Goal: Transaction & Acquisition: Download file/media

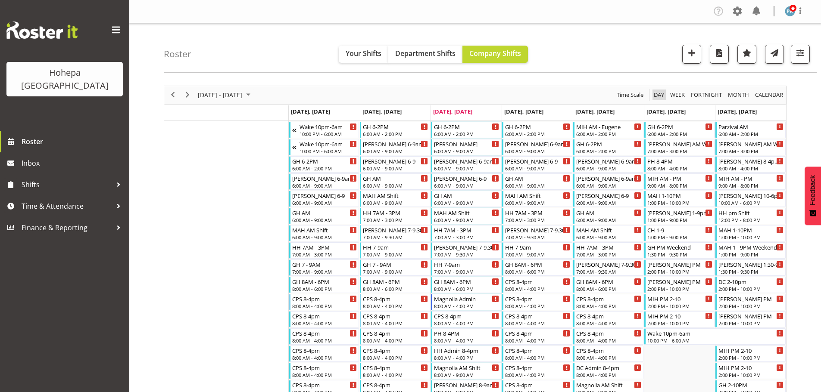
drag, startPoint x: 652, startPoint y: 95, endPoint x: 686, endPoint y: 98, distance: 34.2
click at [653, 95] on span "Day" at bounding box center [659, 95] width 12 height 11
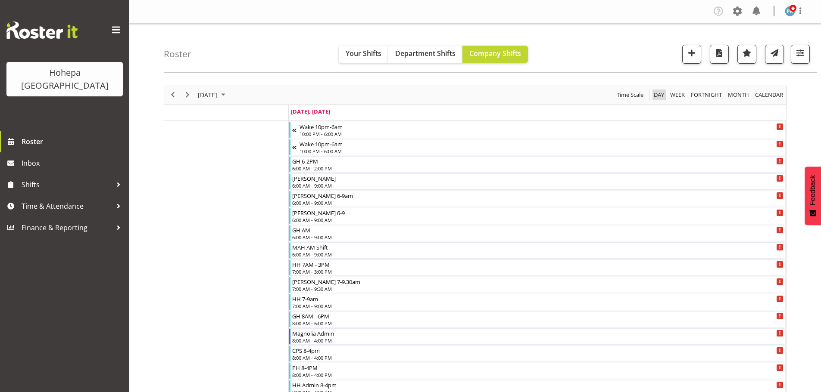
click at [655, 96] on span "Day" at bounding box center [659, 95] width 12 height 11
click at [175, 94] on span "Previous" at bounding box center [173, 95] width 10 height 11
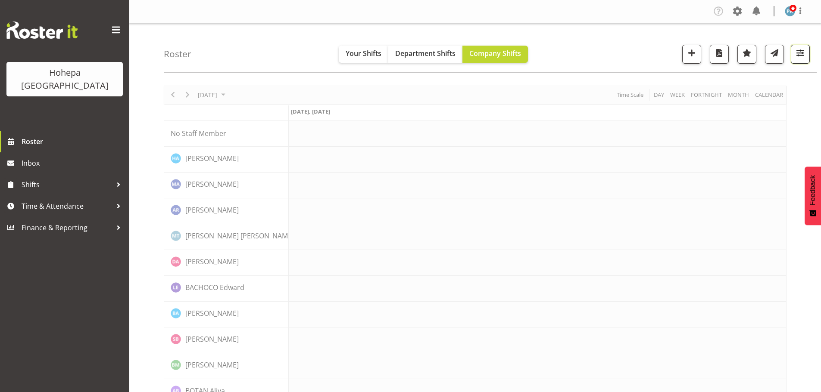
click at [800, 52] on span "button" at bounding box center [799, 52] width 11 height 11
click at [754, 81] on span "All Locations" at bounding box center [745, 80] width 47 height 10
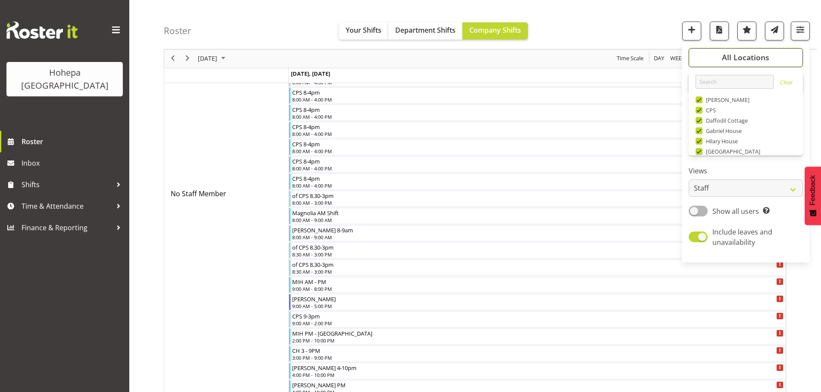
scroll to position [83, 0]
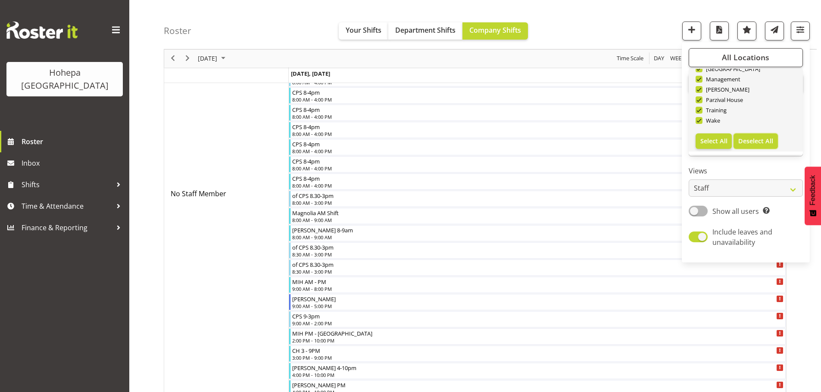
click at [759, 145] on span "Deselect All" at bounding box center [755, 141] width 35 height 8
checkbox input "false"
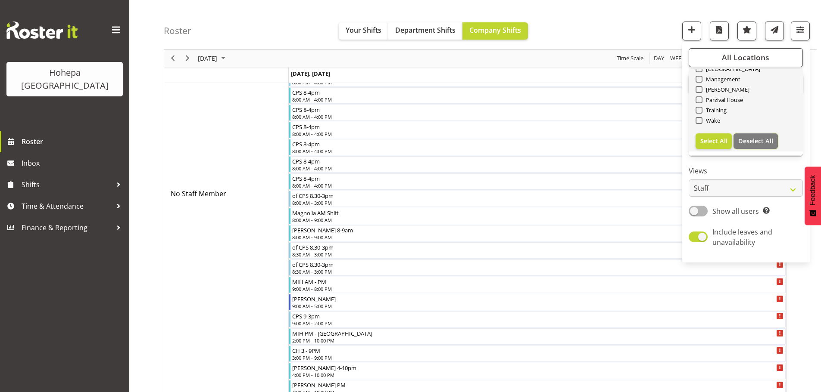
checkbox input "false"
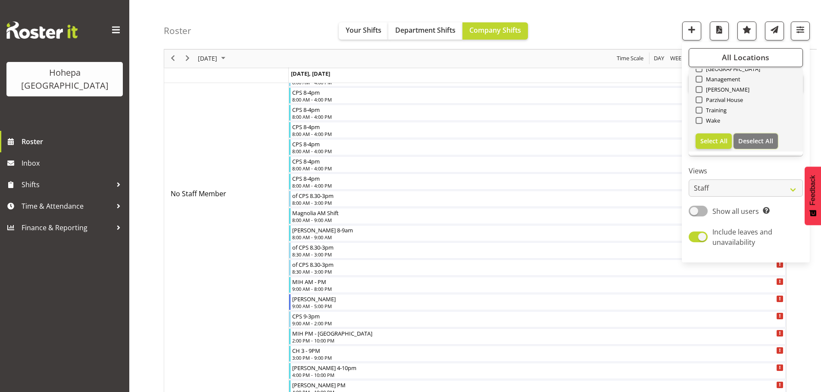
checkbox input "false"
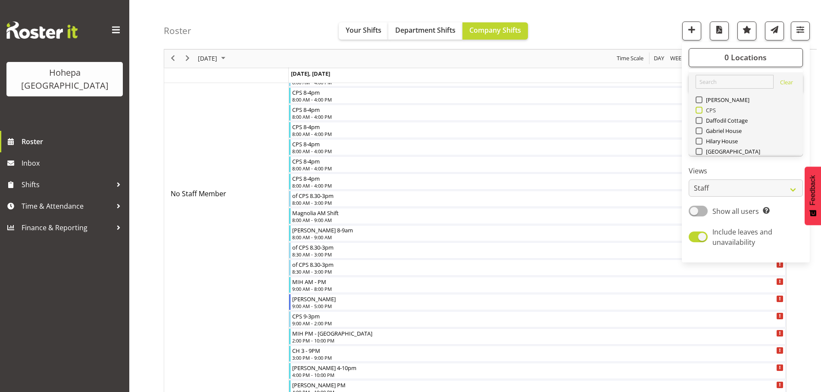
click at [700, 110] on span at bounding box center [698, 110] width 7 height 7
click at [700, 110] on input "CPS" at bounding box center [698, 111] width 6 height 6
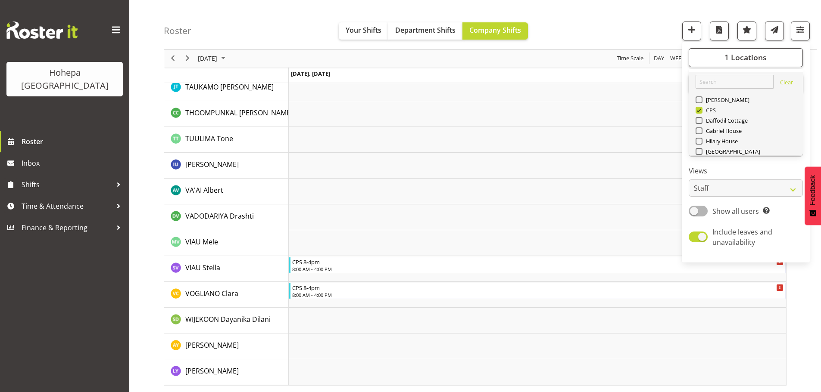
click at [702, 109] on span at bounding box center [698, 110] width 7 height 7
click at [701, 109] on input "CPS" at bounding box center [698, 111] width 6 height 6
checkbox input "false"
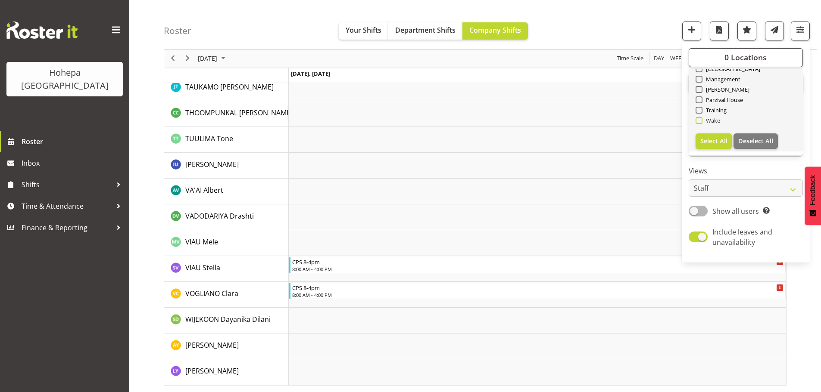
click at [700, 122] on span at bounding box center [698, 120] width 7 height 7
click at [700, 122] on input "Wake" at bounding box center [698, 121] width 6 height 6
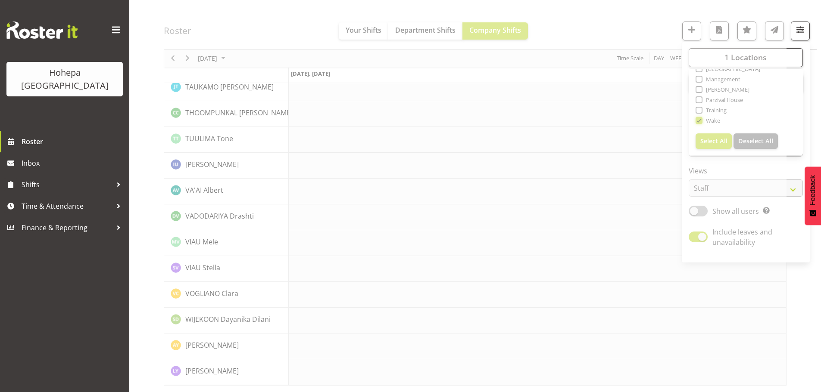
scroll to position [1855, 0]
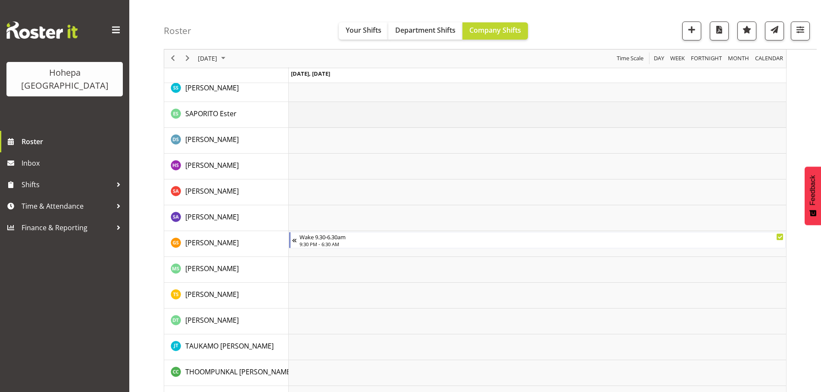
scroll to position [1939, 0]
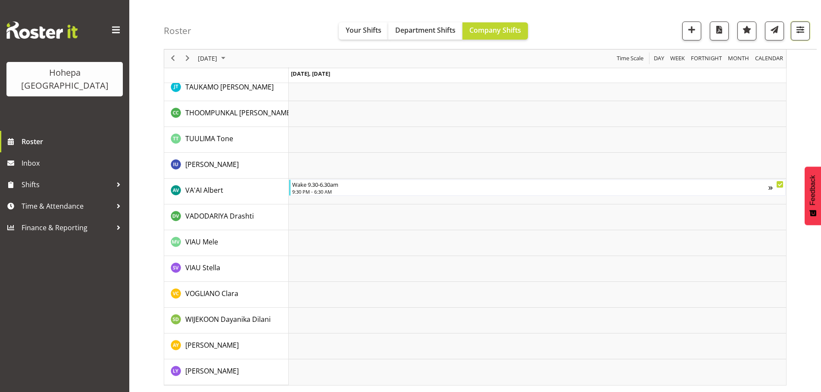
click at [802, 31] on span "button" at bounding box center [799, 29] width 11 height 11
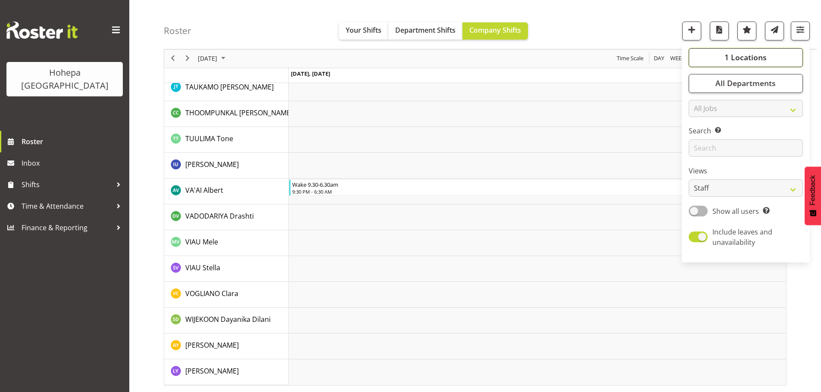
click at [762, 57] on span "1 Locations" at bounding box center [745, 58] width 42 height 10
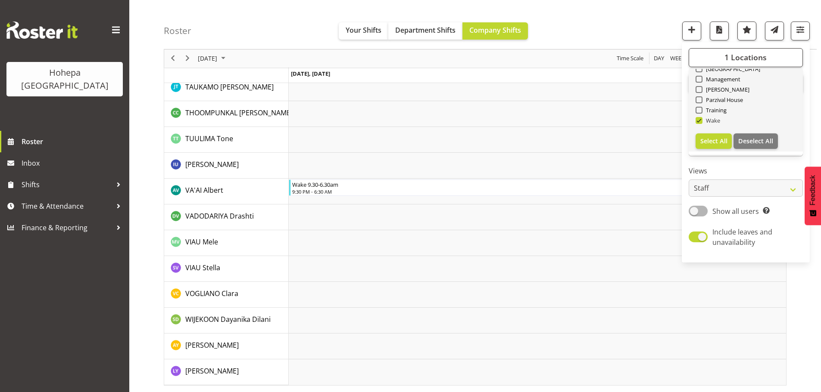
click at [702, 121] on span at bounding box center [698, 120] width 7 height 7
click at [701, 121] on input "Wake" at bounding box center [698, 121] width 6 height 6
checkbox input "false"
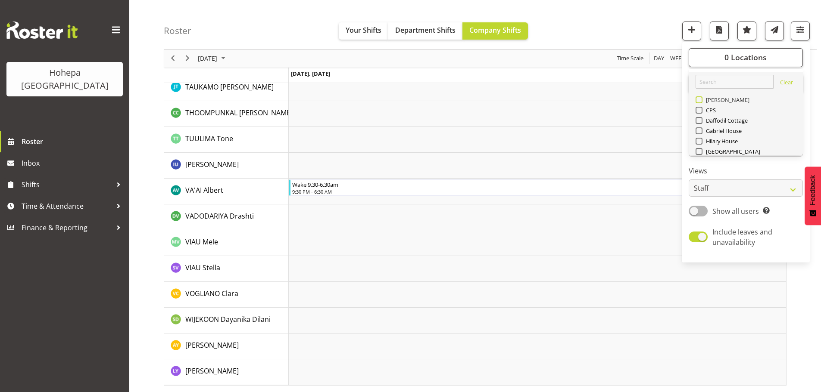
click at [700, 103] on span at bounding box center [698, 99] width 7 height 7
click at [700, 103] on input "[PERSON_NAME]" at bounding box center [698, 100] width 6 height 6
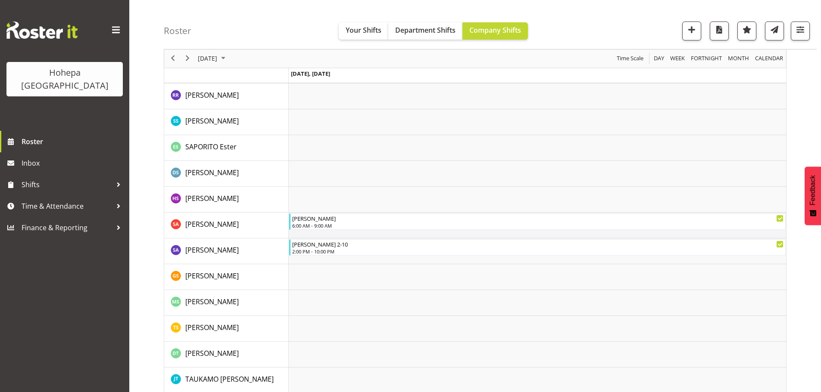
scroll to position [1422, 0]
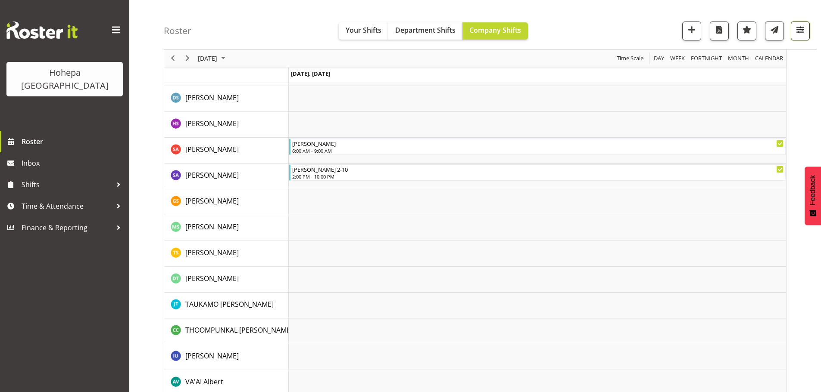
click at [800, 31] on span "button" at bounding box center [799, 29] width 11 height 11
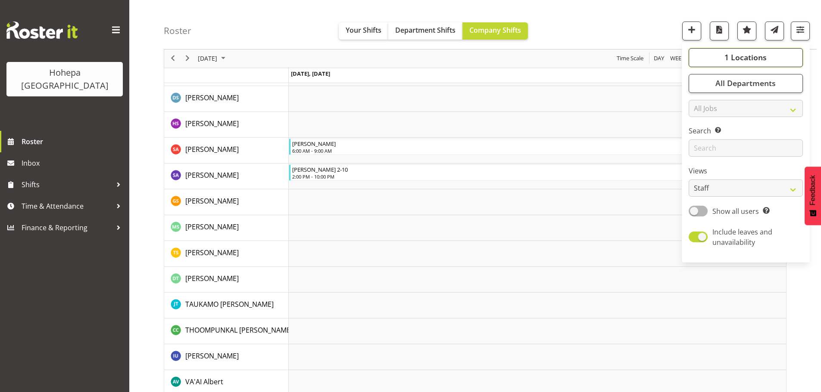
click at [755, 59] on span "1 Locations" at bounding box center [745, 58] width 42 height 10
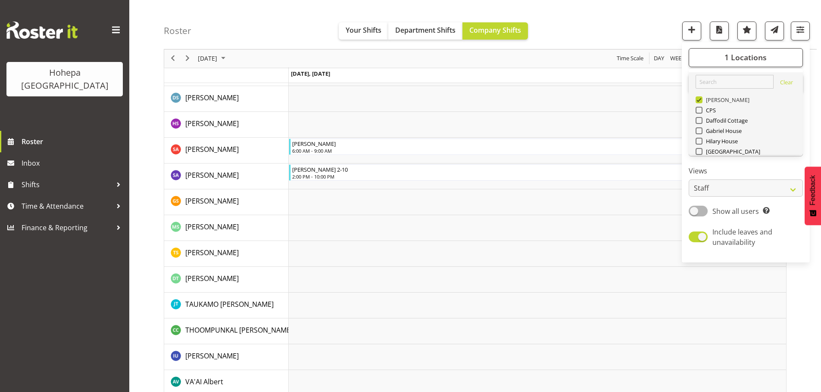
click at [700, 102] on span at bounding box center [698, 99] width 7 height 7
click at [700, 102] on input "[PERSON_NAME]" at bounding box center [698, 100] width 6 height 6
checkbox input "false"
click at [700, 152] on span at bounding box center [698, 151] width 7 height 7
click at [700, 152] on input "[GEOGRAPHIC_DATA]" at bounding box center [698, 152] width 6 height 6
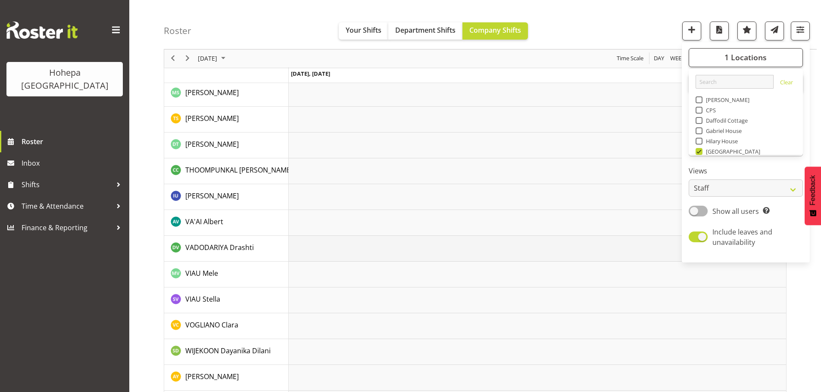
scroll to position [1562, 0]
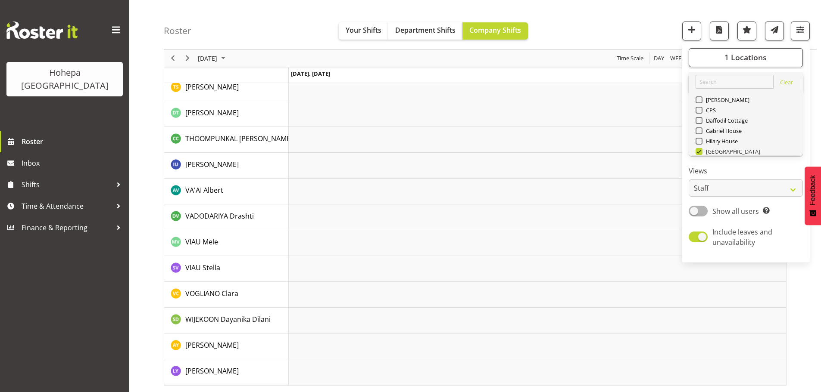
click at [702, 149] on span at bounding box center [698, 151] width 7 height 7
click at [701, 149] on input "[GEOGRAPHIC_DATA]" at bounding box center [698, 152] width 6 height 6
checkbox input "false"
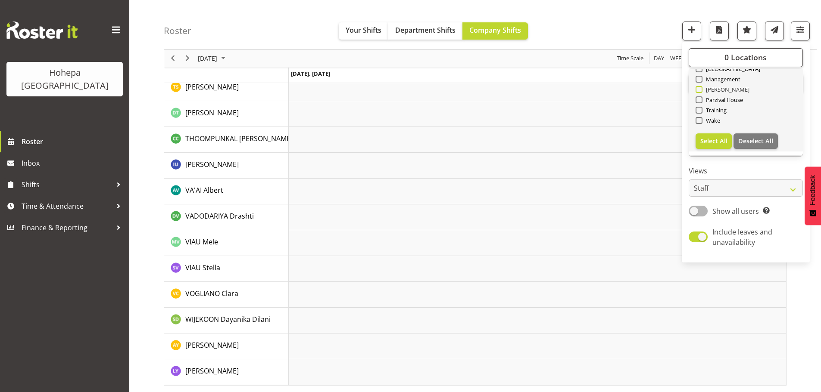
click at [701, 92] on span at bounding box center [698, 89] width 7 height 7
click at [701, 92] on input "[PERSON_NAME]" at bounding box center [698, 90] width 6 height 6
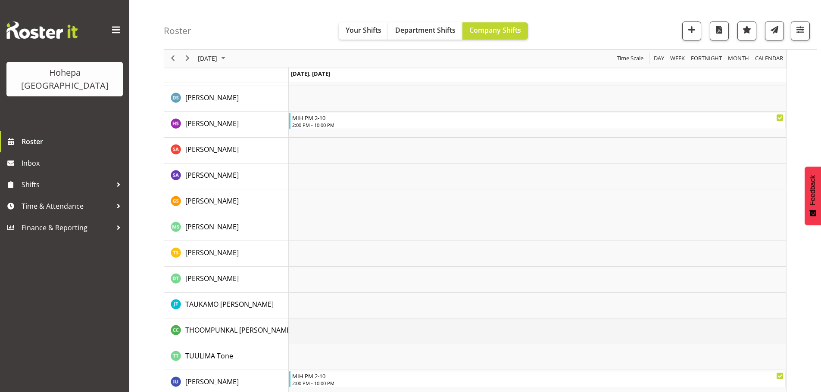
scroll to position [1768, 0]
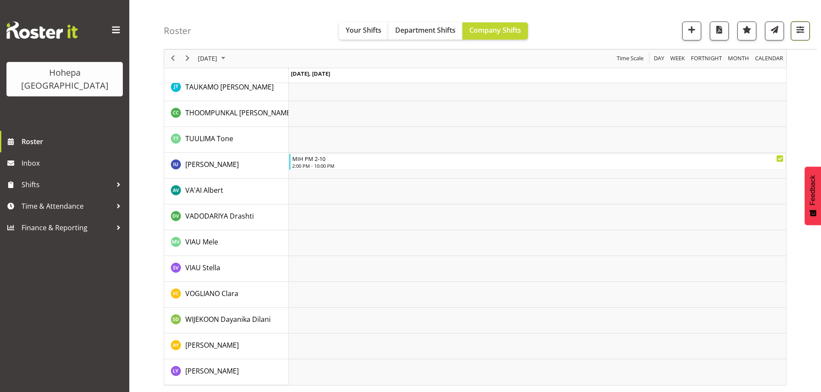
click at [800, 32] on span "button" at bounding box center [799, 29] width 11 height 11
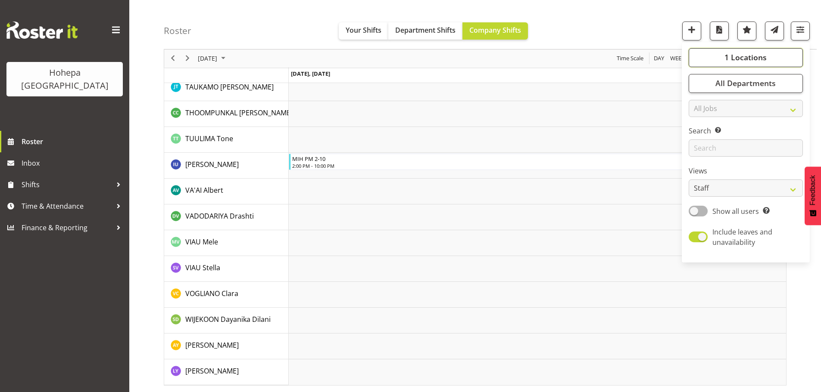
click at [742, 55] on span "1 Locations" at bounding box center [745, 58] width 42 height 10
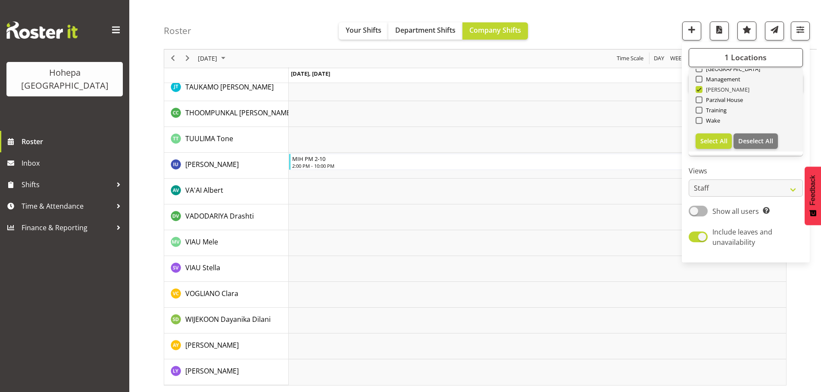
click at [701, 88] on span at bounding box center [698, 89] width 7 height 7
click at [701, 88] on input "[PERSON_NAME]" at bounding box center [698, 90] width 6 height 6
checkbox input "false"
click at [701, 101] on span at bounding box center [698, 99] width 7 height 7
click at [701, 101] on input "Parzival House" at bounding box center [698, 100] width 6 height 6
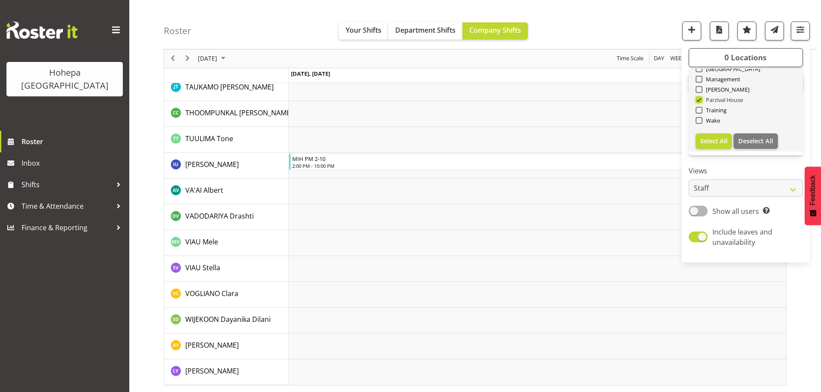
scroll to position [1700, 0]
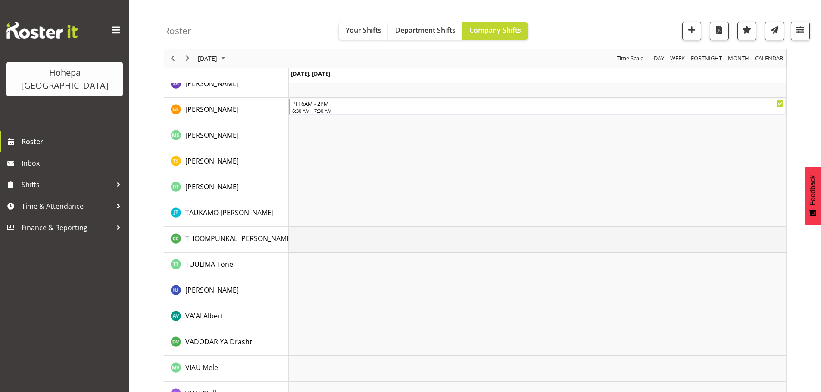
scroll to position [1674, 0]
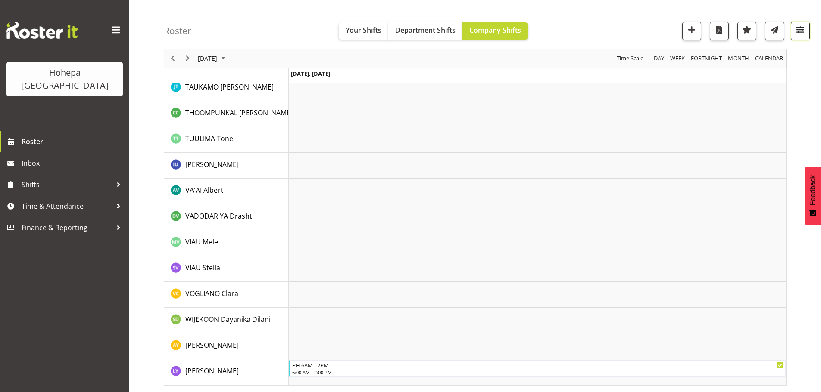
click at [795, 31] on span "button" at bounding box center [799, 29] width 11 height 11
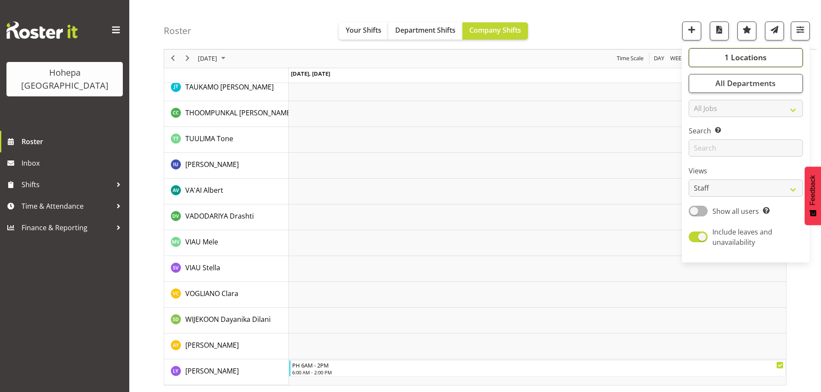
click at [743, 56] on span "1 Locations" at bounding box center [745, 58] width 42 height 10
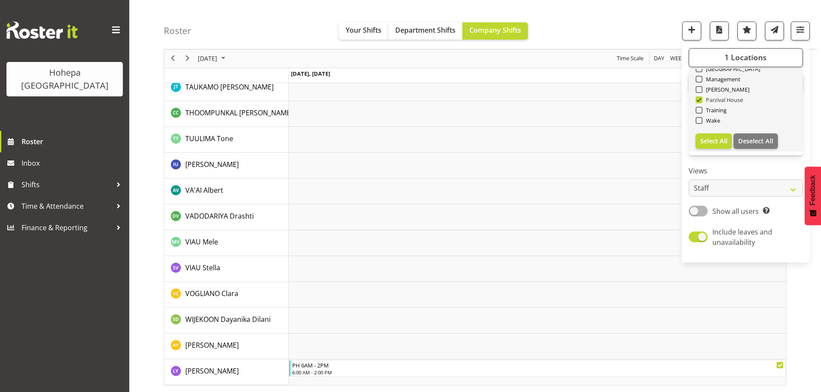
click at [703, 100] on span "Parzival House" at bounding box center [722, 99] width 41 height 7
click at [701, 100] on input "Parzival House" at bounding box center [698, 100] width 6 height 6
checkbox input "false"
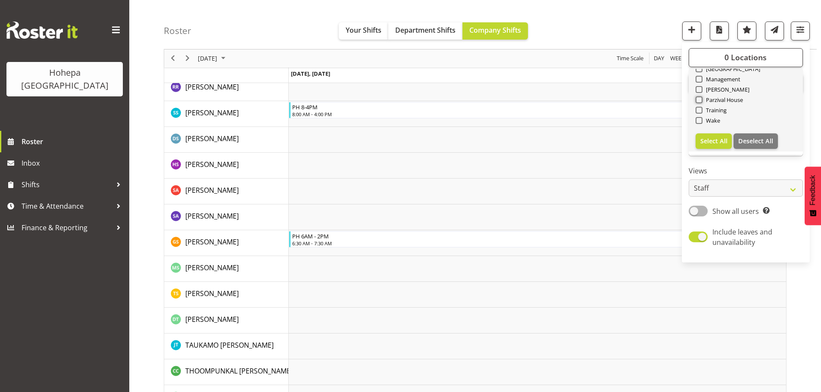
scroll to position [0, 0]
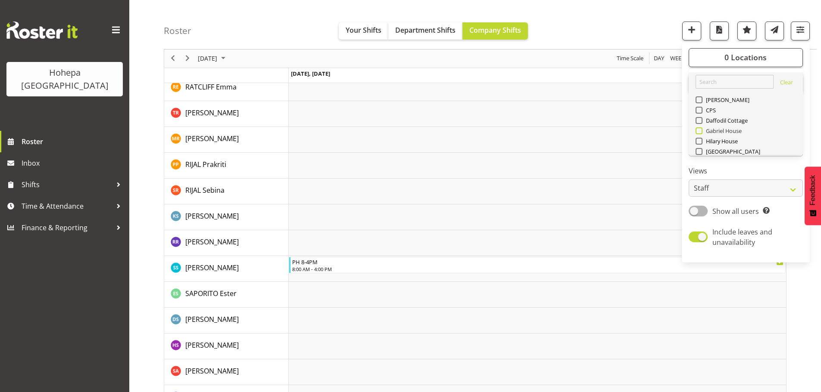
click at [697, 131] on span at bounding box center [698, 131] width 7 height 7
click at [697, 131] on input "Gabriel House" at bounding box center [698, 131] width 6 height 6
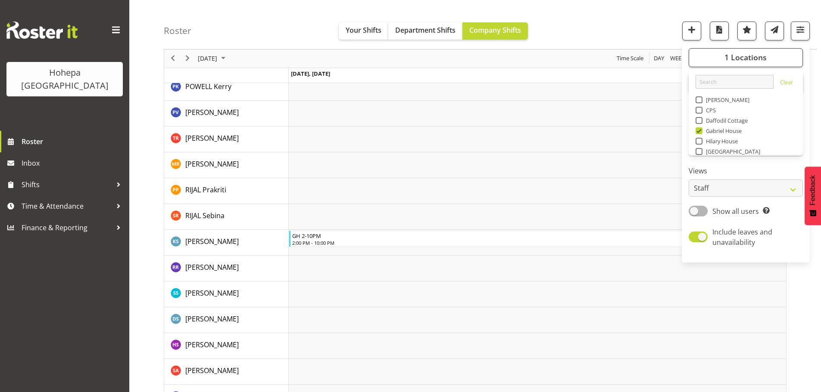
click at [573, 30] on div "Roster Your Shifts Department Shifts Company Shifts 1 Locations [GEOGRAPHIC_DAT…" at bounding box center [490, 25] width 653 height 50
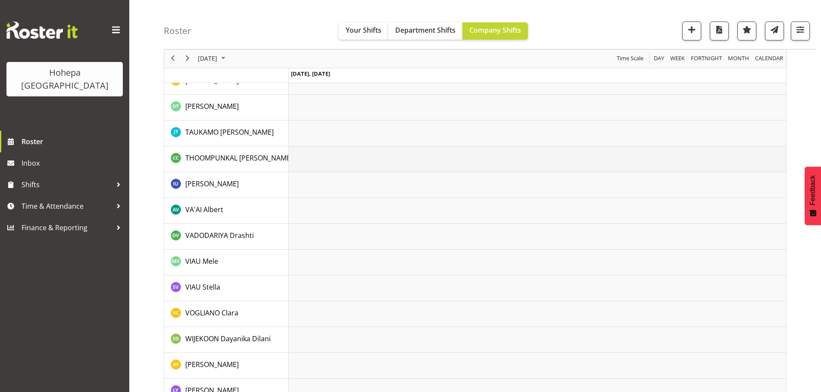
scroll to position [1829, 0]
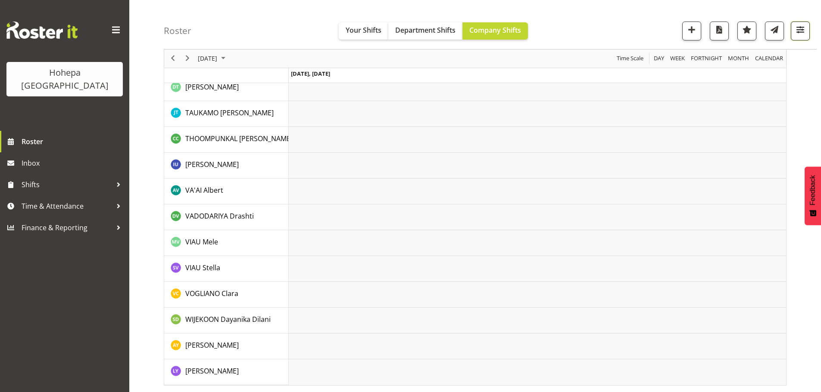
click at [798, 31] on span "button" at bounding box center [799, 29] width 11 height 11
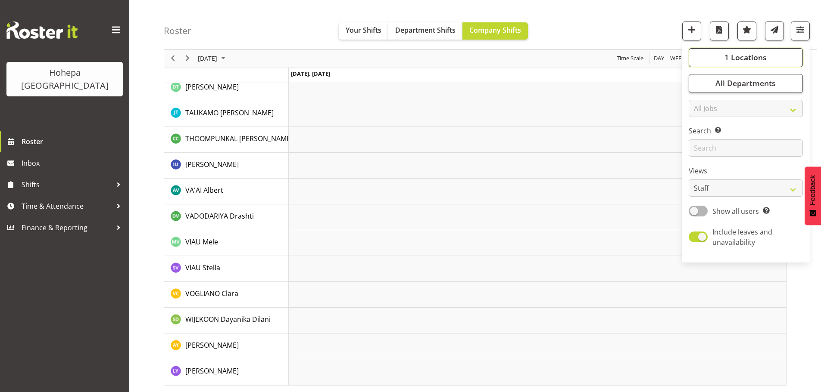
click at [742, 56] on span "1 Locations" at bounding box center [745, 58] width 42 height 10
drag, startPoint x: 702, startPoint y: 132, endPoint x: 700, endPoint y: 140, distance: 8.5
click at [702, 132] on span at bounding box center [698, 131] width 7 height 7
click at [701, 132] on input "Gabriel House" at bounding box center [698, 131] width 6 height 6
checkbox input "false"
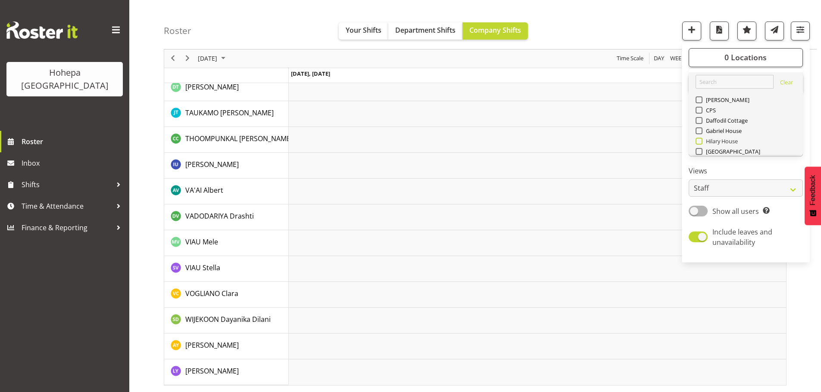
click at [699, 142] on span at bounding box center [698, 141] width 7 height 7
click at [699, 142] on input "Hilary House" at bounding box center [698, 142] width 6 height 6
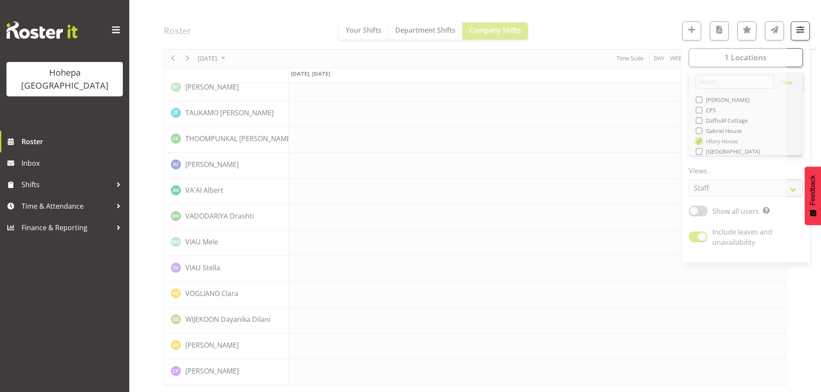
scroll to position [1674, 0]
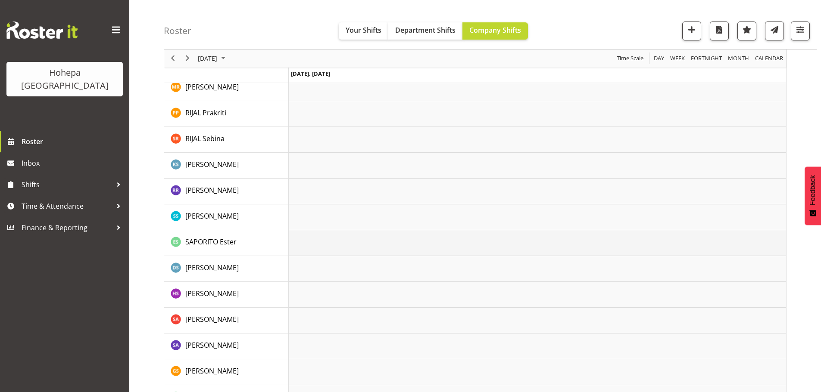
scroll to position [1148, 0]
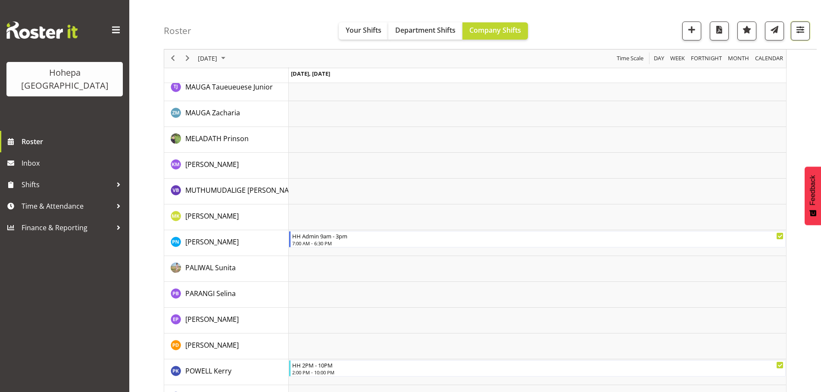
click at [802, 31] on span "button" at bounding box center [799, 29] width 11 height 11
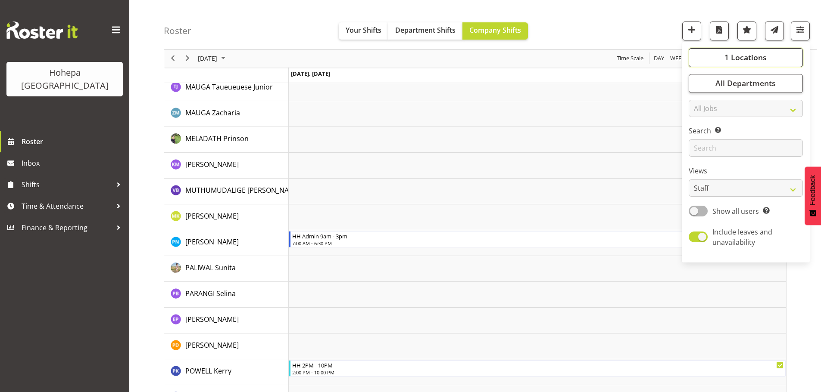
click at [742, 55] on span "1 Locations" at bounding box center [745, 58] width 42 height 10
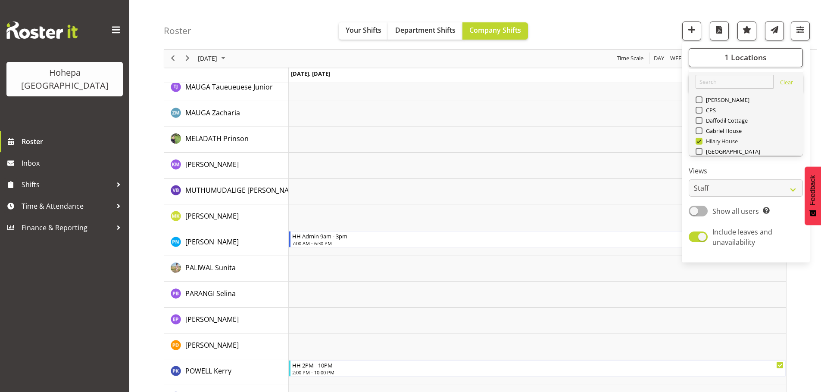
click at [701, 143] on span at bounding box center [698, 141] width 7 height 7
click at [701, 143] on input "Hilary House" at bounding box center [698, 142] width 6 height 6
checkbox input "false"
click at [699, 122] on span at bounding box center [698, 120] width 7 height 7
click at [699, 122] on input "Daffodil Cottage" at bounding box center [698, 121] width 6 height 6
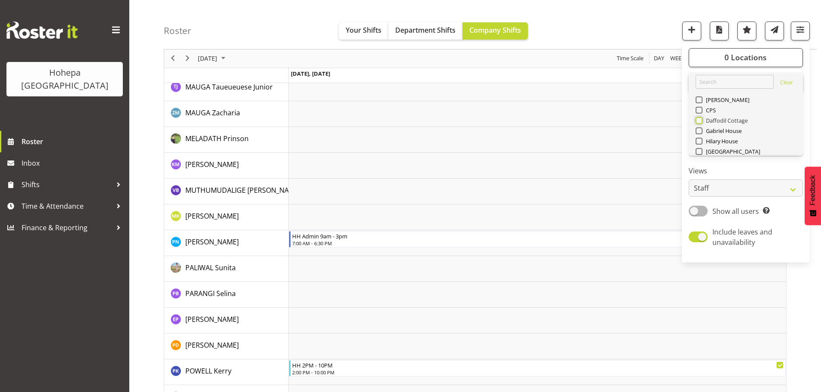
checkbox input "true"
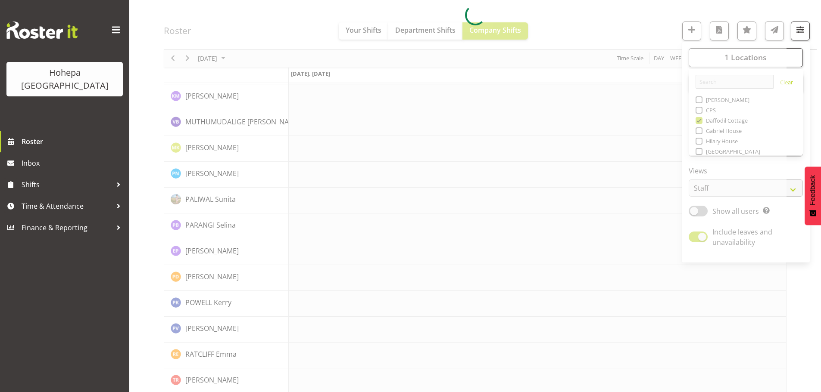
click at [638, 28] on div at bounding box center [475, 15] width 622 height 2155
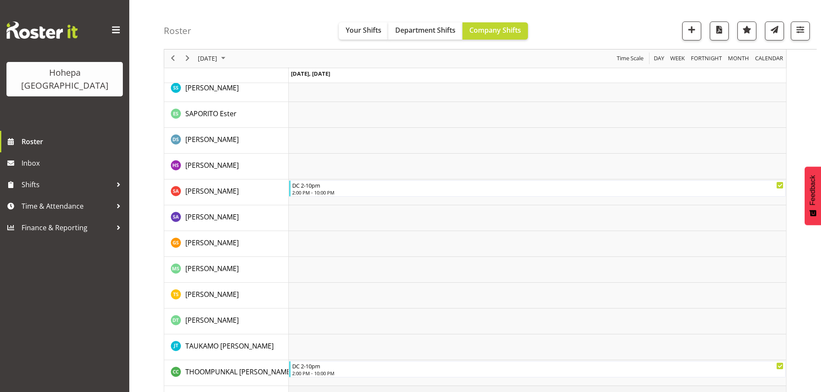
scroll to position [1467, 0]
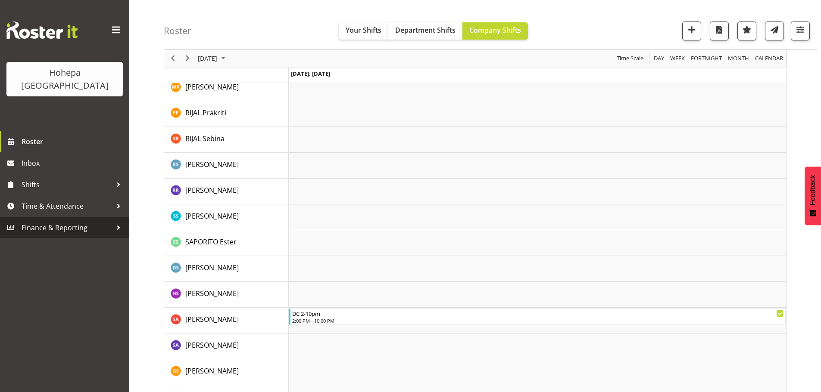
click at [57, 221] on span "Finance & Reporting" at bounding box center [67, 227] width 90 height 13
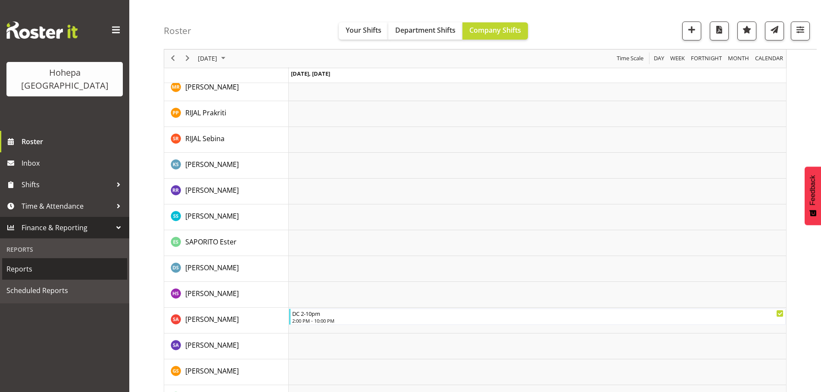
click at [32, 263] on span "Reports" at bounding box center [64, 269] width 116 height 13
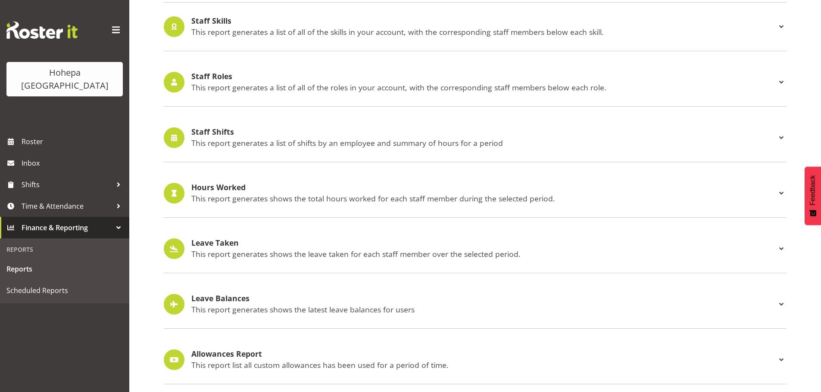
scroll to position [802, 0]
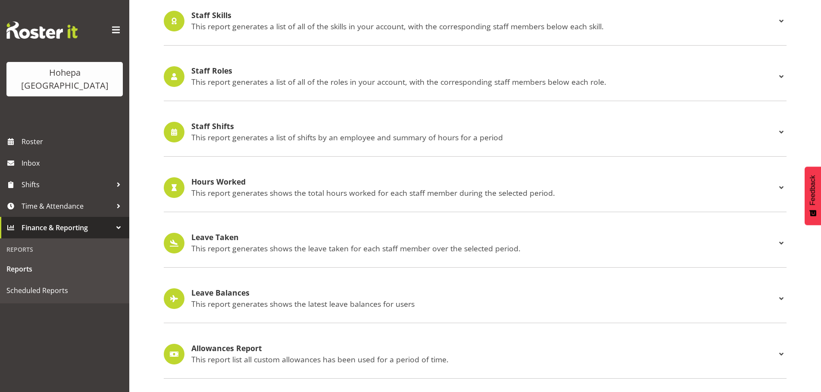
click at [202, 122] on h4 "Staff Shifts" at bounding box center [483, 126] width 585 height 9
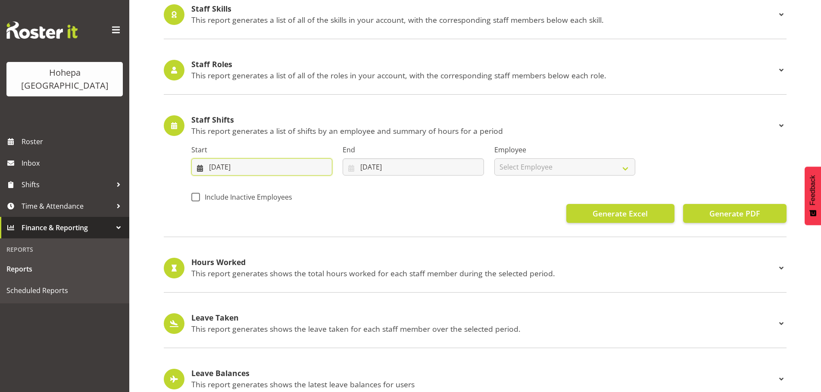
click at [213, 168] on input "13/08/2025" at bounding box center [261, 167] width 141 height 17
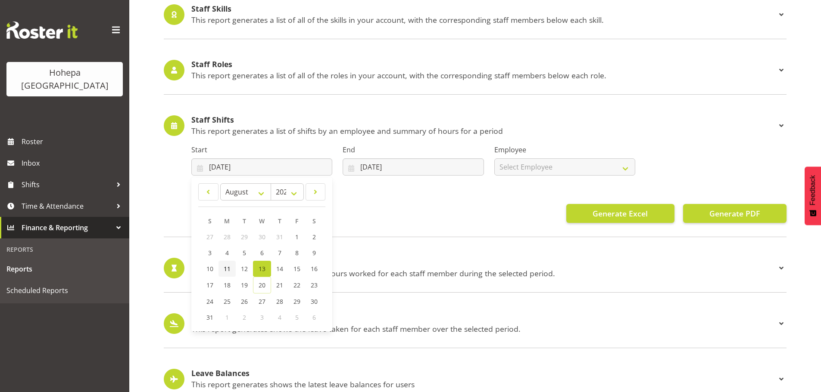
click at [224, 270] on span "11" at bounding box center [227, 269] width 7 height 8
type input "11/08/2025"
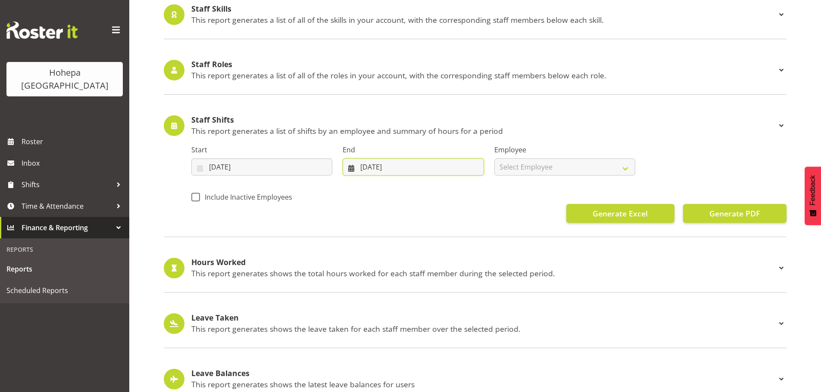
click at [363, 169] on input "20/08/2025" at bounding box center [412, 167] width 141 height 17
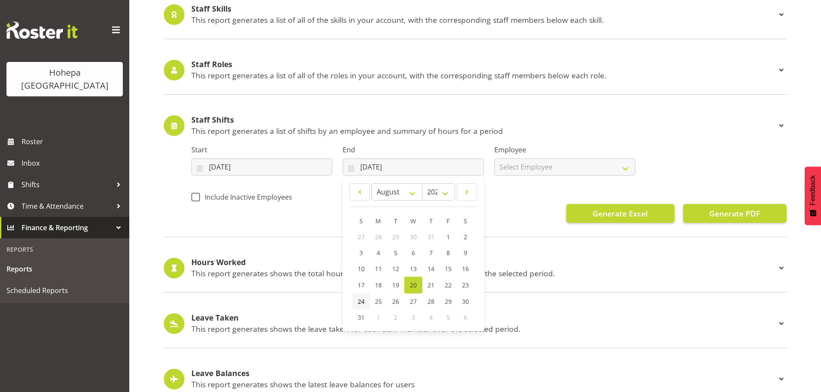
click at [361, 302] on span "24" at bounding box center [361, 302] width 7 height 8
type input "24/08/2025"
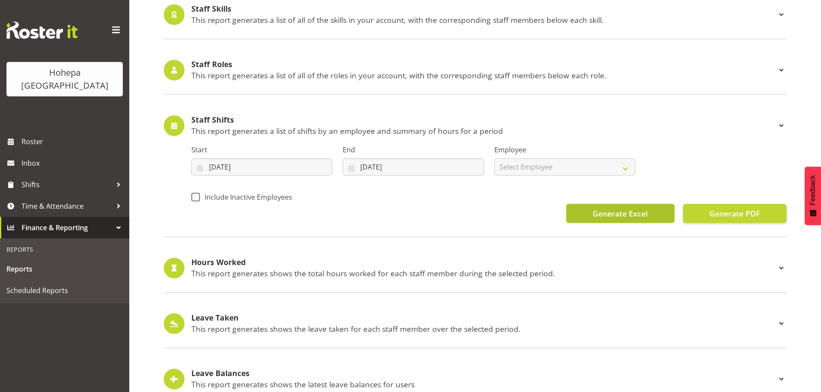
click at [598, 213] on span "Generate Excel" at bounding box center [619, 213] width 55 height 11
